Goal: Task Accomplishment & Management: Complete application form

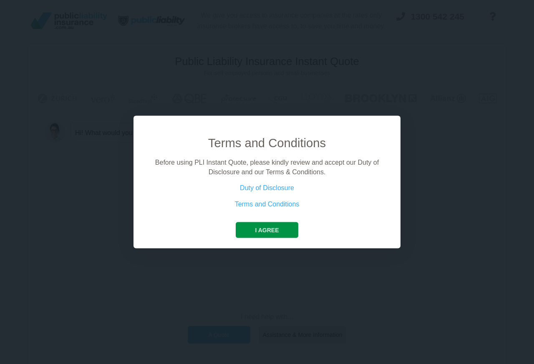
click at [259, 231] on button "I agree" at bounding box center [267, 230] width 62 height 16
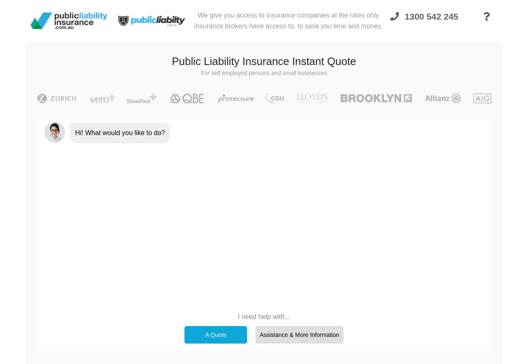
click at [210, 336] on div "A Quote" at bounding box center [215, 335] width 63 height 18
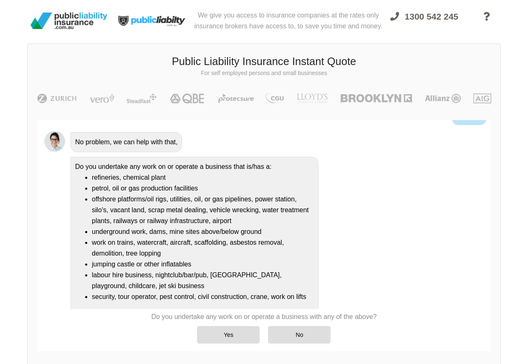
scroll to position [63, 0]
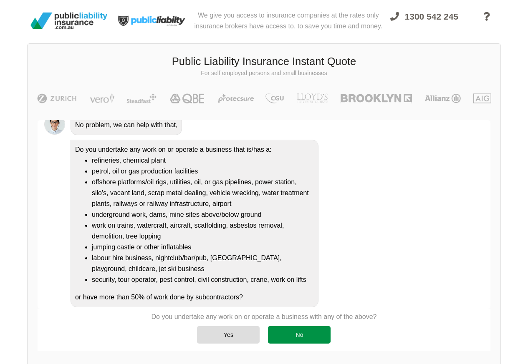
click at [286, 337] on div "No" at bounding box center [299, 335] width 63 height 18
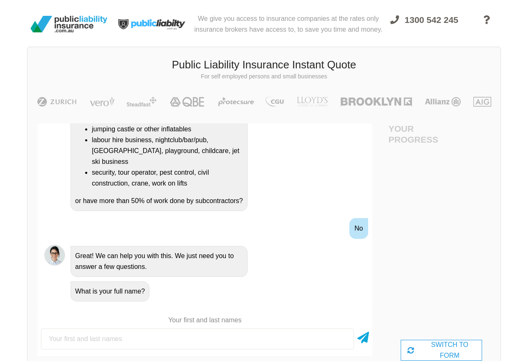
scroll to position [0, 0]
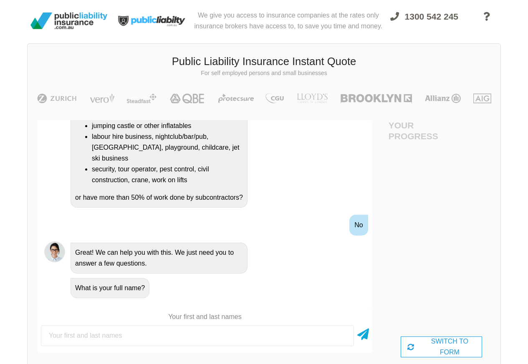
click at [74, 338] on input "text" at bounding box center [197, 335] width 313 height 21
type input "[PERSON_NAME]"
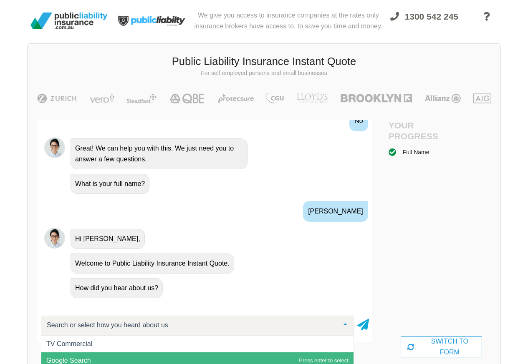
scroll to position [0, 0]
click at [74, 363] on span "Google Search" at bounding box center [68, 360] width 45 height 7
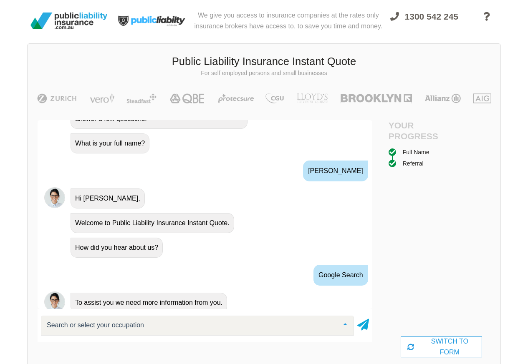
scroll to position [403, 0]
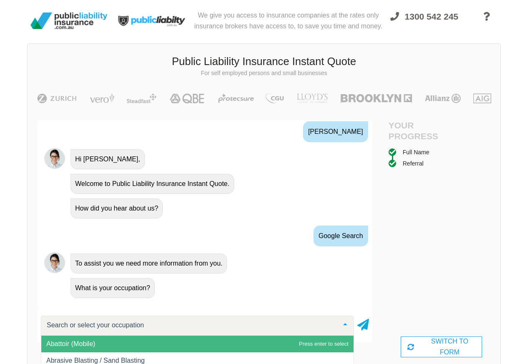
click at [75, 328] on input "text" at bounding box center [191, 325] width 292 height 8
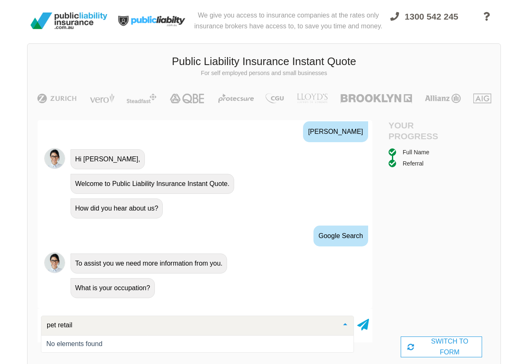
type input "pet shop"
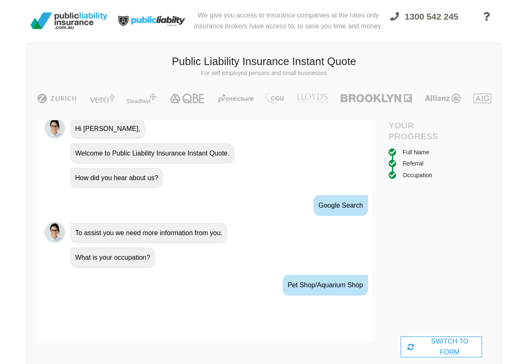
scroll to position [457, 0]
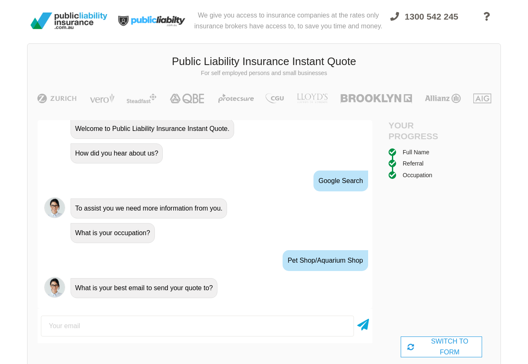
click at [58, 329] on input "email" at bounding box center [197, 326] width 313 height 21
type input "[EMAIL_ADDRESS][DOMAIN_NAME]"
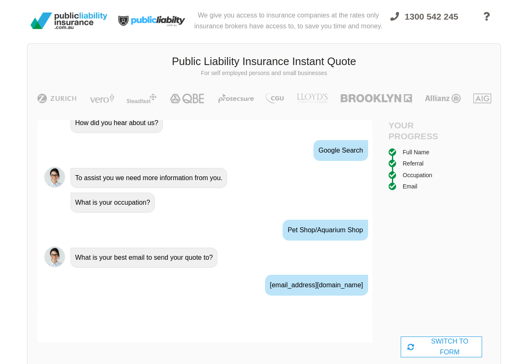
scroll to position [511, 0]
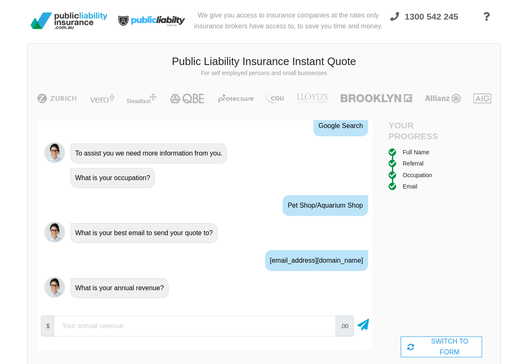
click at [59, 328] on input "number" at bounding box center [195, 326] width 280 height 21
type input "40000"
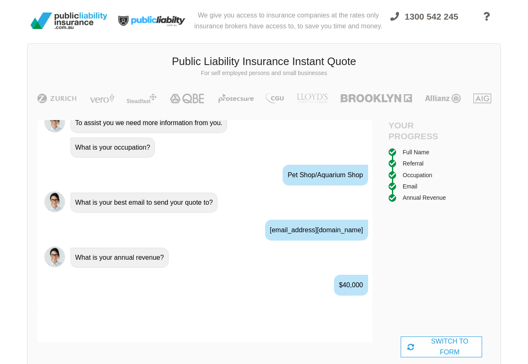
scroll to position [566, 0]
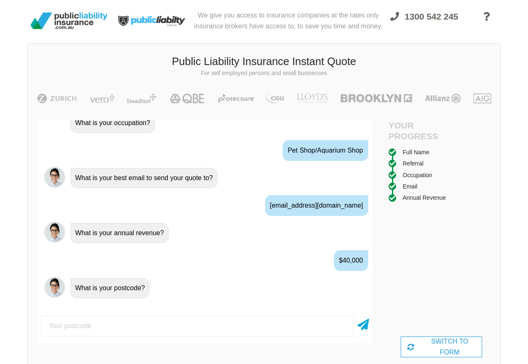
click at [62, 329] on input "number" at bounding box center [197, 326] width 313 height 21
type input "2022"
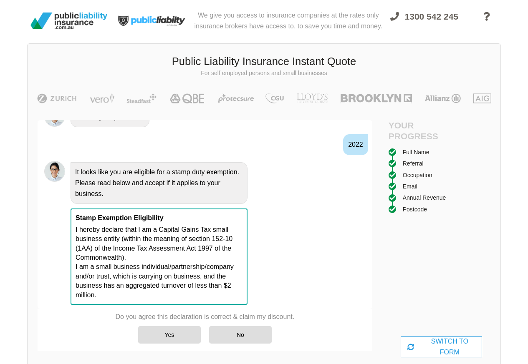
scroll to position [743, 0]
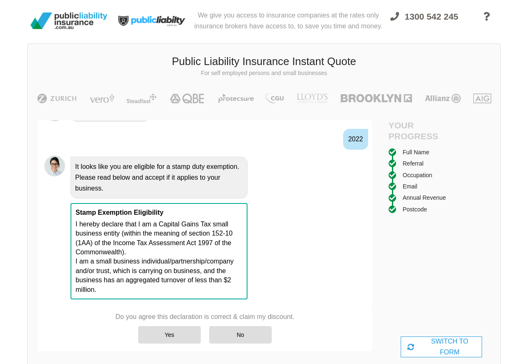
click at [362, 329] on div "Do you agree this declaration is correct & claim my discount. Yes No" at bounding box center [205, 328] width 335 height 39
click at [169, 336] on div "Yes" at bounding box center [169, 335] width 63 height 18
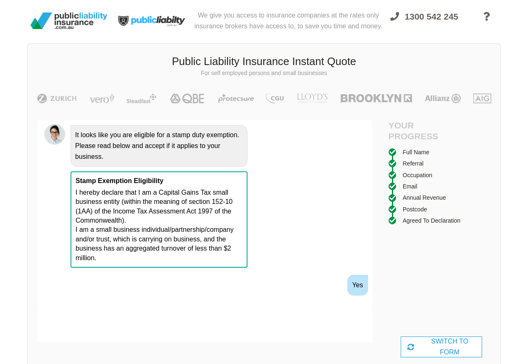
scroll to position [797, 0]
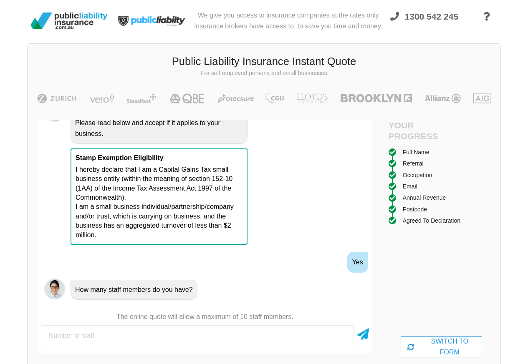
click at [53, 335] on input "number" at bounding box center [197, 335] width 313 height 21
type input "1"
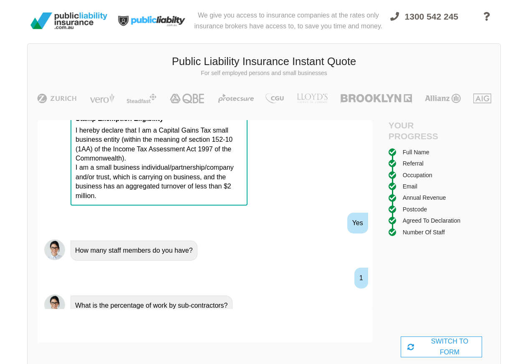
scroll to position [852, 0]
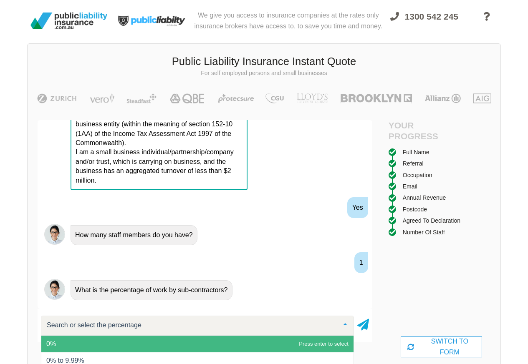
click at [55, 345] on span "0%" at bounding box center [51, 343] width 10 height 7
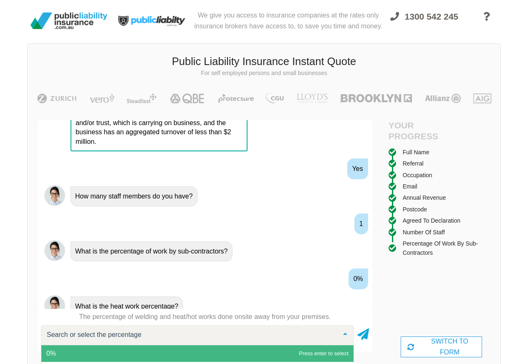
scroll to position [7, 0]
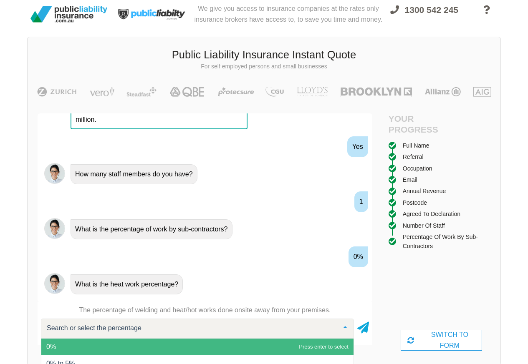
click at [52, 348] on span "0%" at bounding box center [51, 346] width 10 height 7
click at [57, 348] on div "Public Liability Insurance Instant Quote For self employed persons and small bu…" at bounding box center [263, 201] width 473 height 329
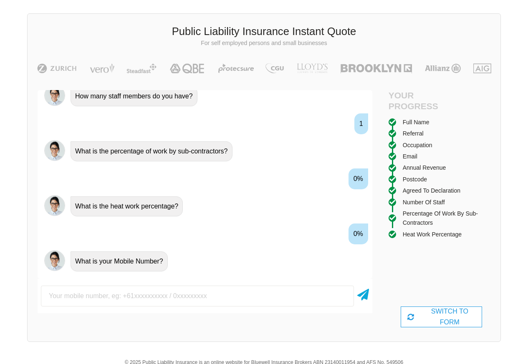
scroll to position [63, 0]
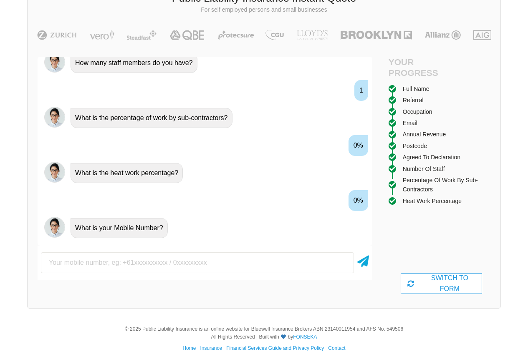
click at [84, 263] on input "text" at bounding box center [197, 262] width 313 height 21
type input "0420389202"
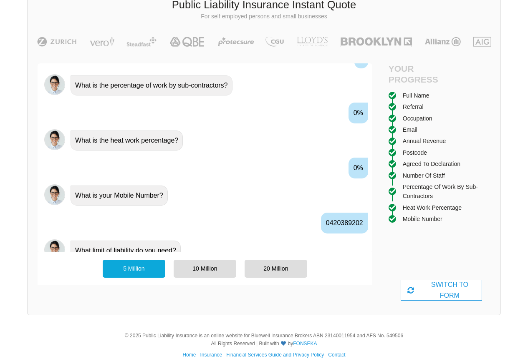
scroll to position [1016, 0]
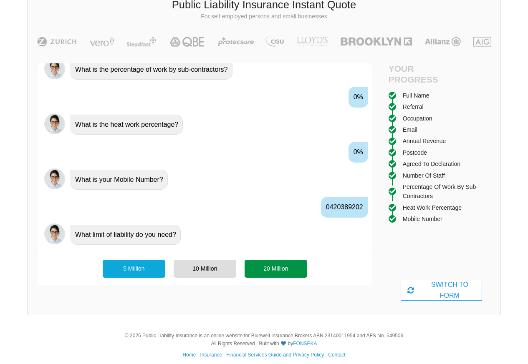
click at [271, 271] on div "20 Million" at bounding box center [275, 269] width 63 height 18
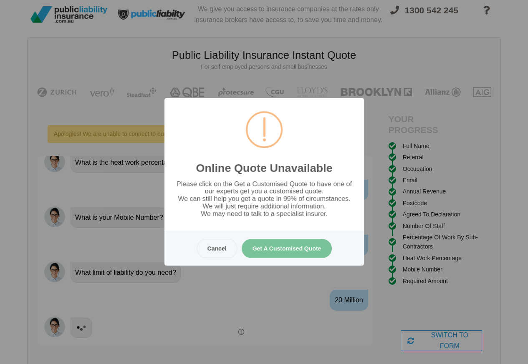
scroll to position [0, 0]
